Goal: Book appointment/travel/reservation

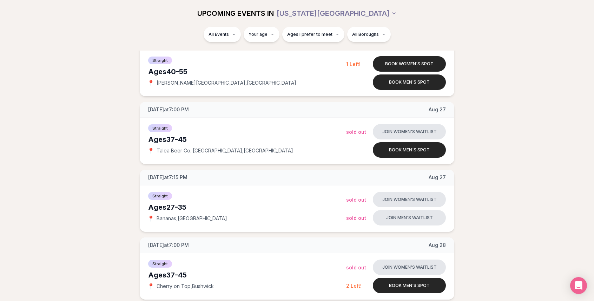
scroll to position [351, 0]
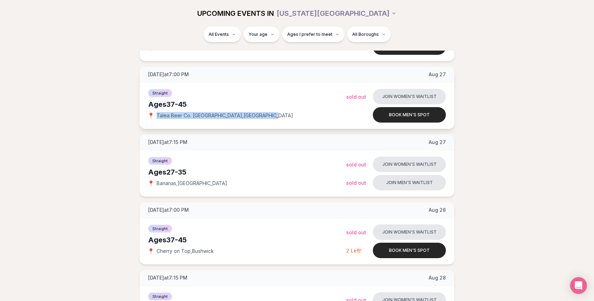
drag, startPoint x: 256, startPoint y: 114, endPoint x: 157, endPoint y: 116, distance: 99.0
click at [157, 116] on div "📍 Talea Beer Co. [GEOGRAPHIC_DATA] , [GEOGRAPHIC_DATA]" at bounding box center [247, 115] width 198 height 7
click at [415, 112] on button "Book men's spot" at bounding box center [409, 114] width 73 height 15
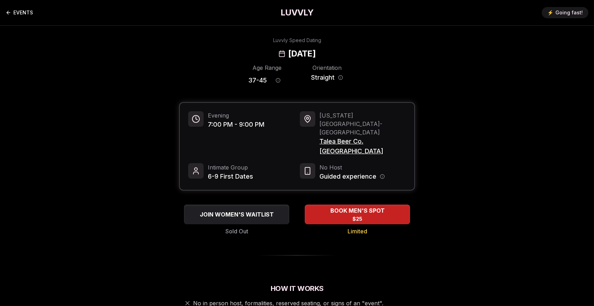
click at [11, 13] on icon "Back to events" at bounding box center [9, 13] width 6 height 6
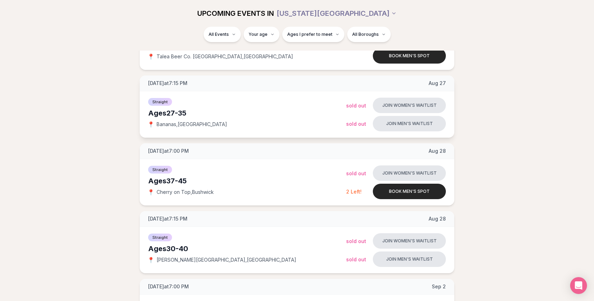
scroll to position [421, 0]
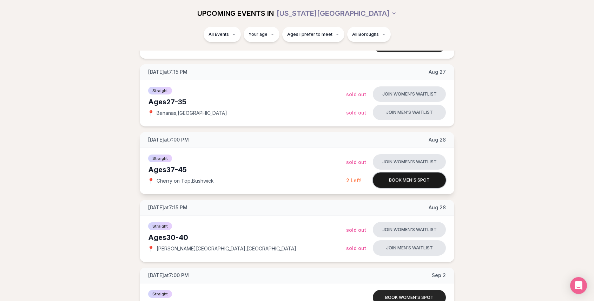
click at [384, 180] on button "Book men's spot" at bounding box center [409, 179] width 73 height 15
